Goal: Task Accomplishment & Management: Manage account settings

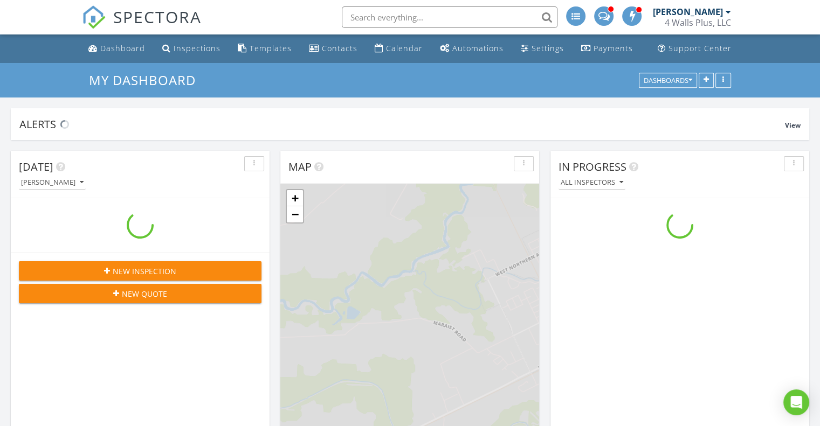
scroll to position [997, 836]
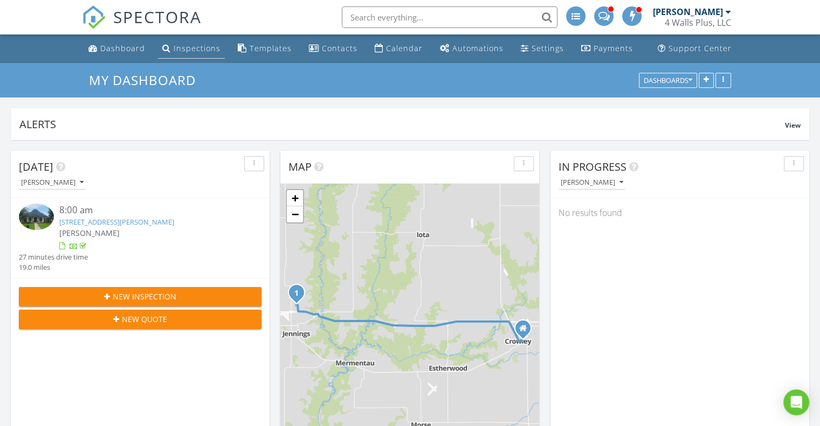
click at [204, 51] on div "Inspections" at bounding box center [197, 48] width 47 height 10
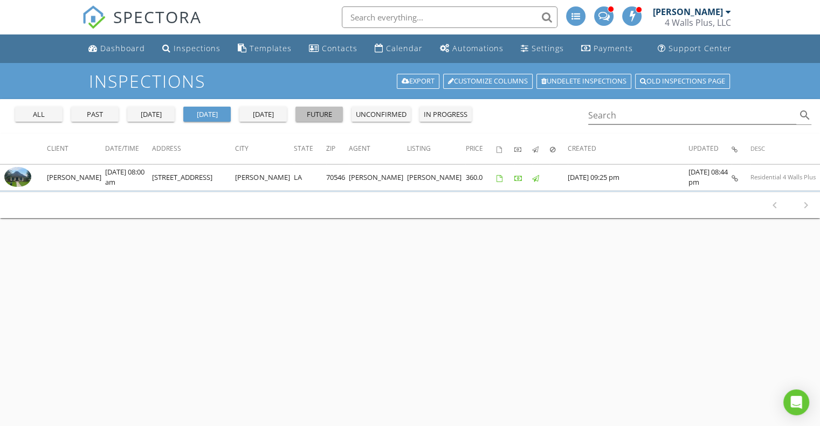
click at [315, 118] on div "future" at bounding box center [319, 114] width 39 height 11
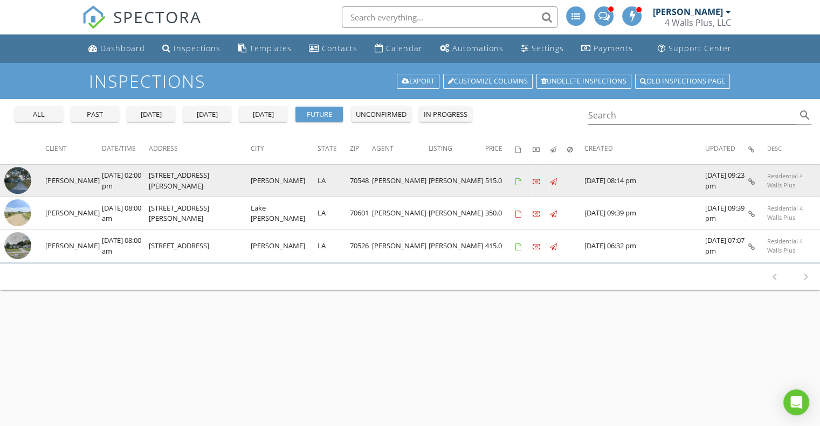
click at [21, 170] on img at bounding box center [17, 180] width 27 height 27
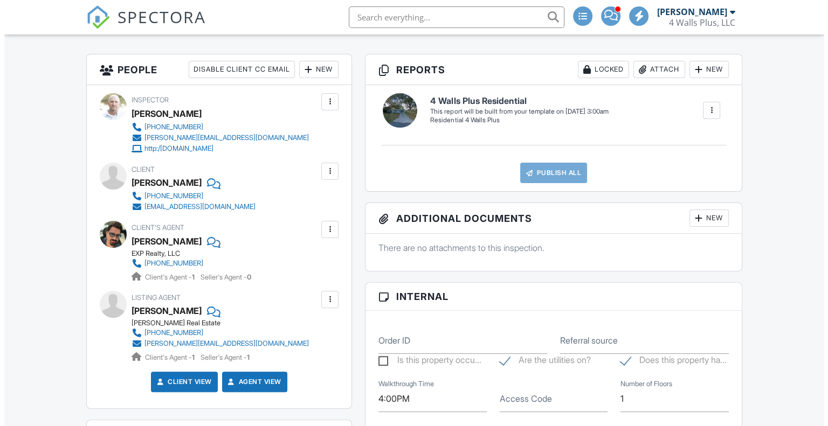
scroll to position [262, 0]
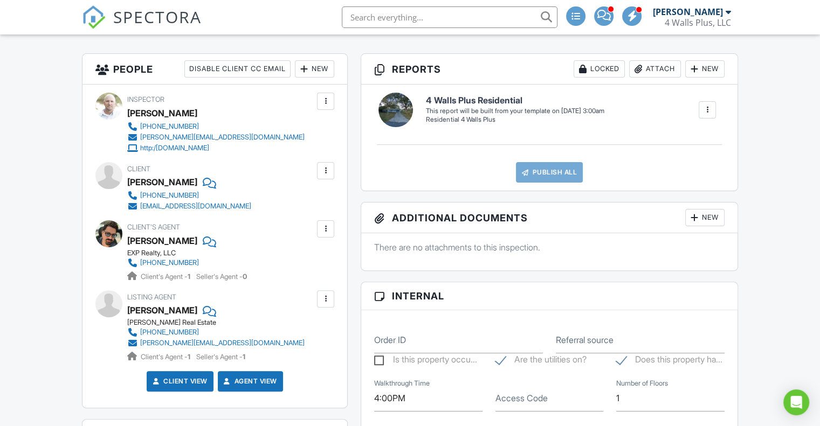
click at [328, 228] on div at bounding box center [325, 229] width 11 height 11
click at [302, 261] on li "Edit" at bounding box center [300, 261] width 55 height 27
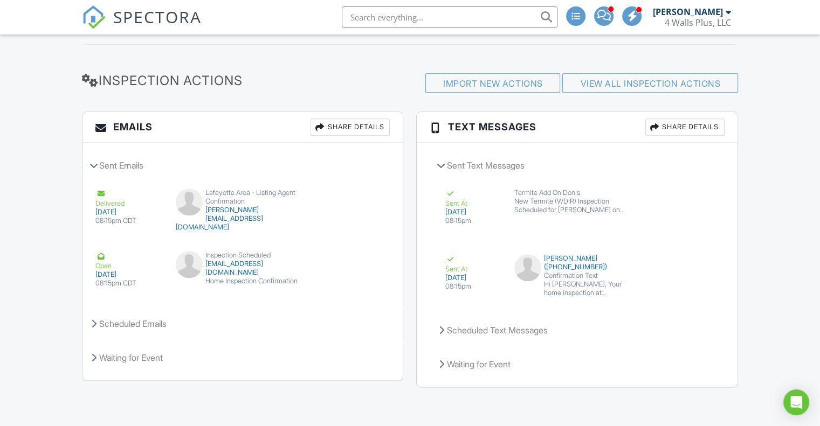
scroll to position [1190, 0]
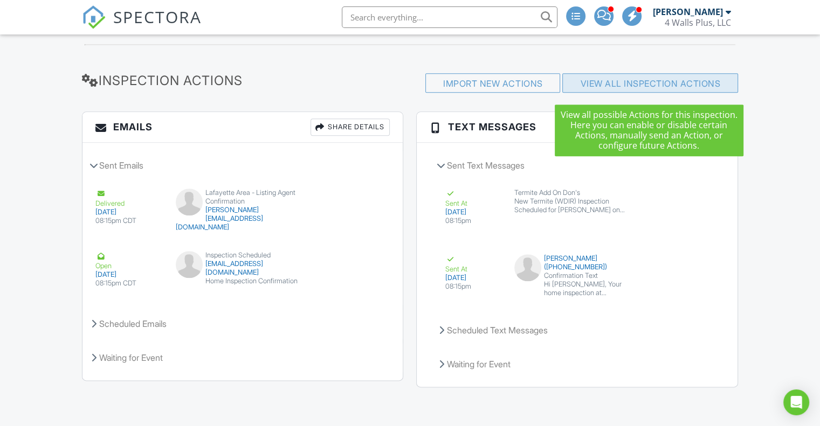
click at [640, 81] on link "View All Inspection Actions" at bounding box center [650, 83] width 140 height 11
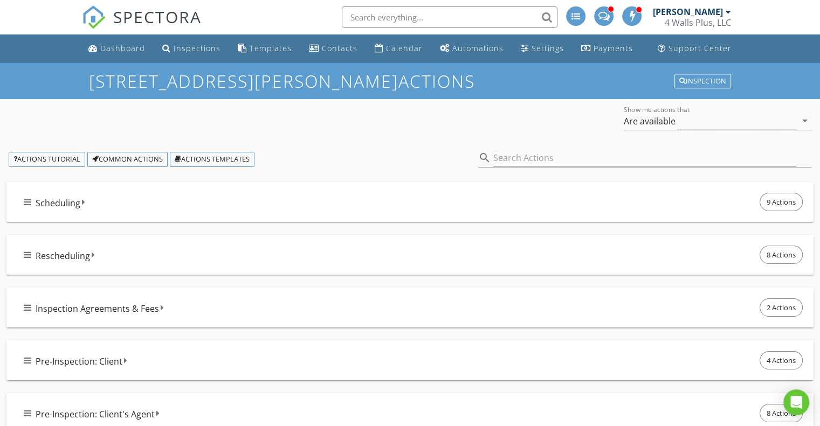
click at [30, 202] on icon at bounding box center [28, 202] width 8 height 9
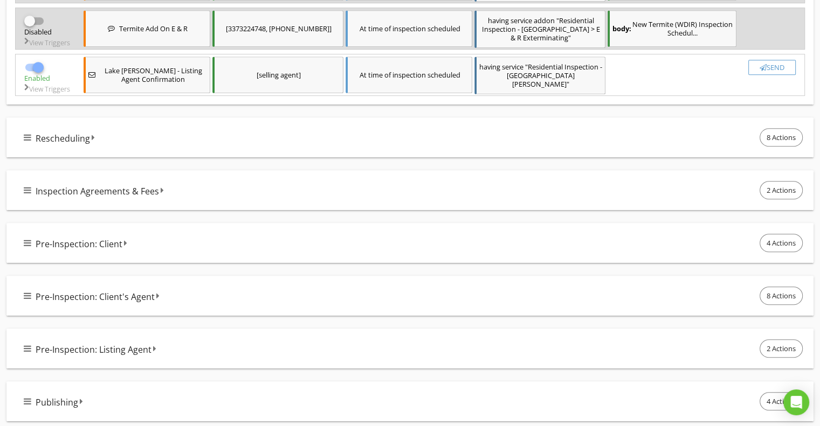
scroll to position [599, 0]
